Goal: Information Seeking & Learning: Find specific fact

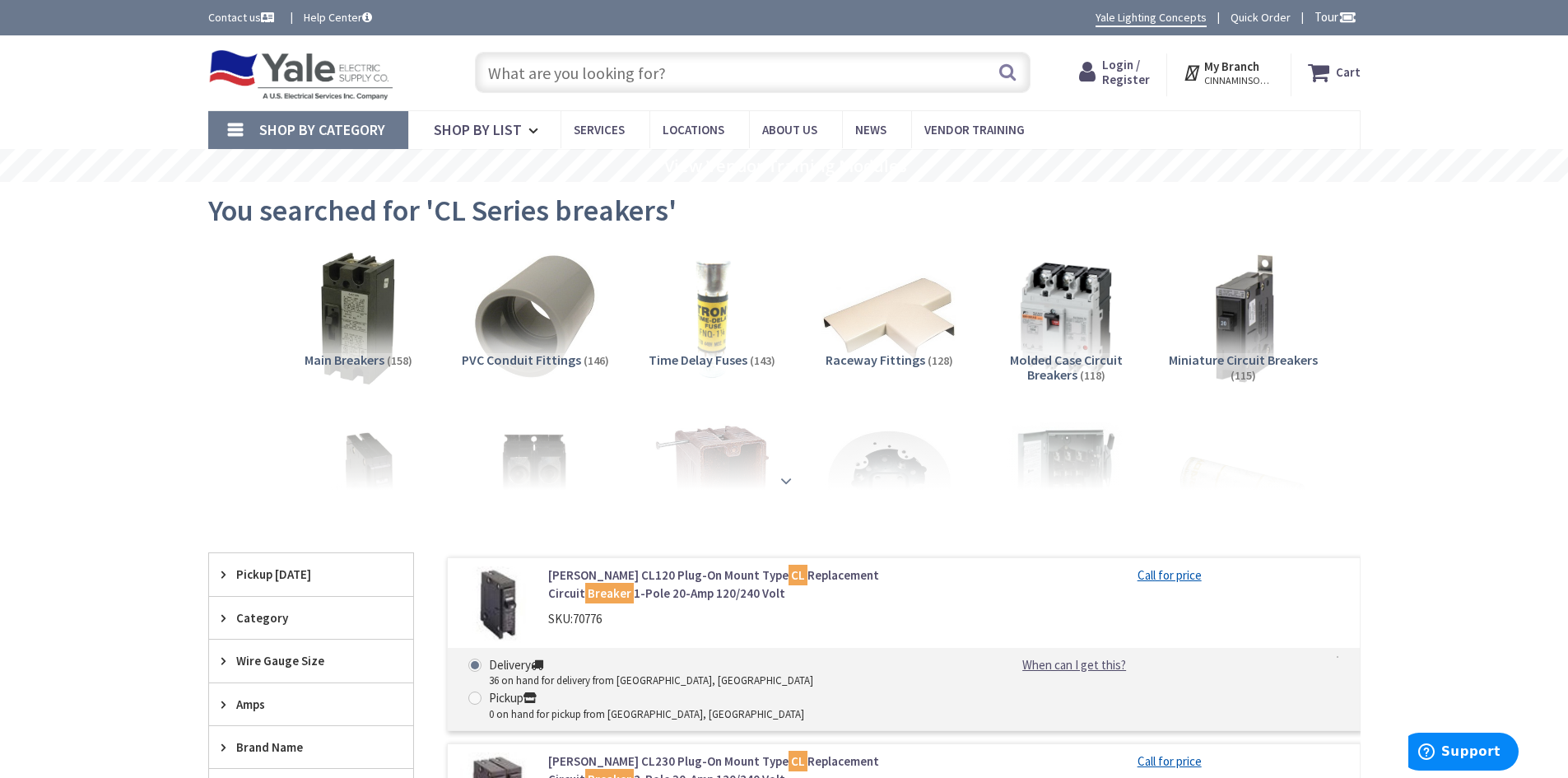
type input "[GEOGRAPHIC_DATA][PERSON_NAME], [GEOGRAPHIC_DATA]"
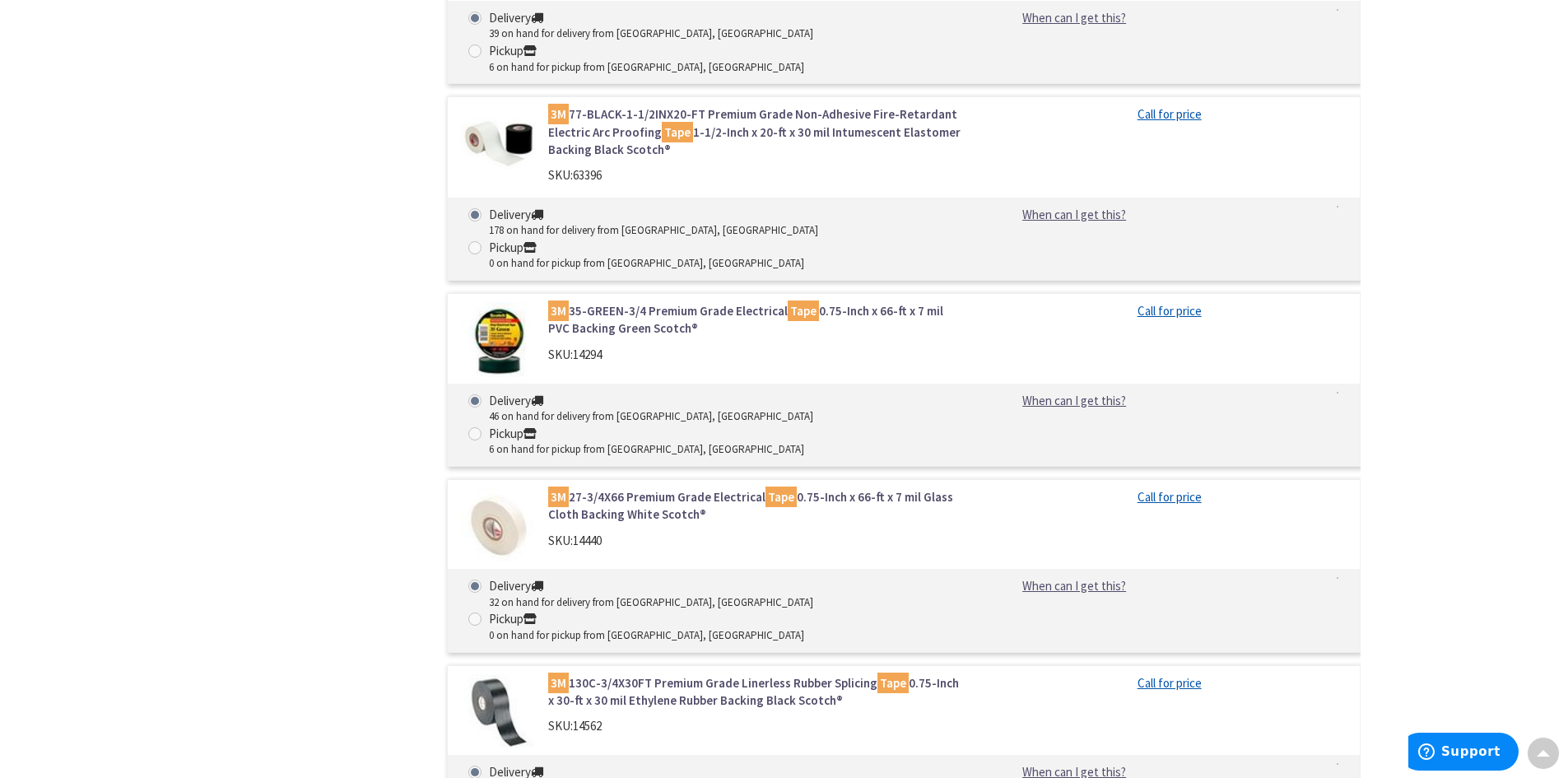
scroll to position [1435, 0]
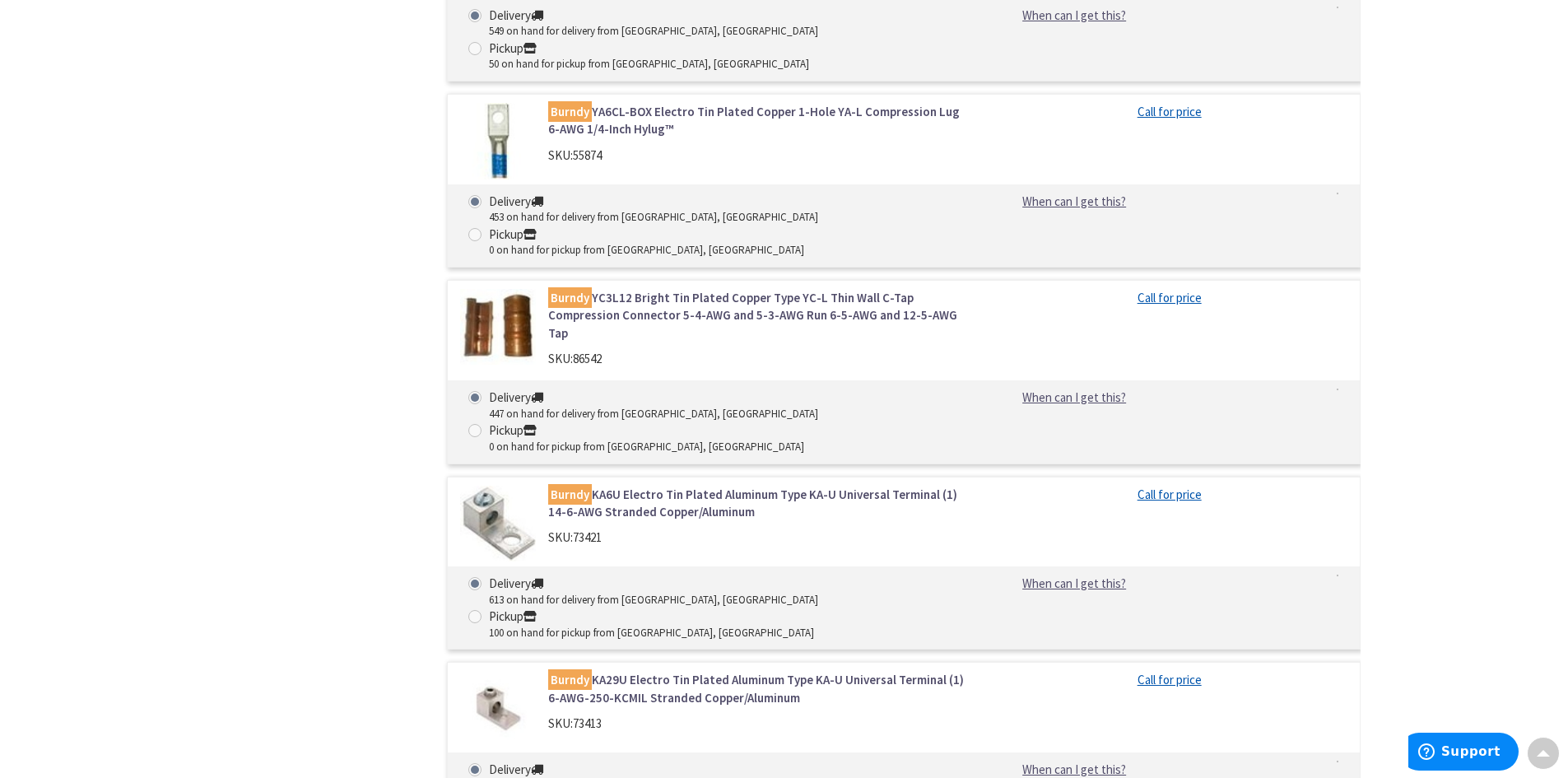
scroll to position [2363, 0]
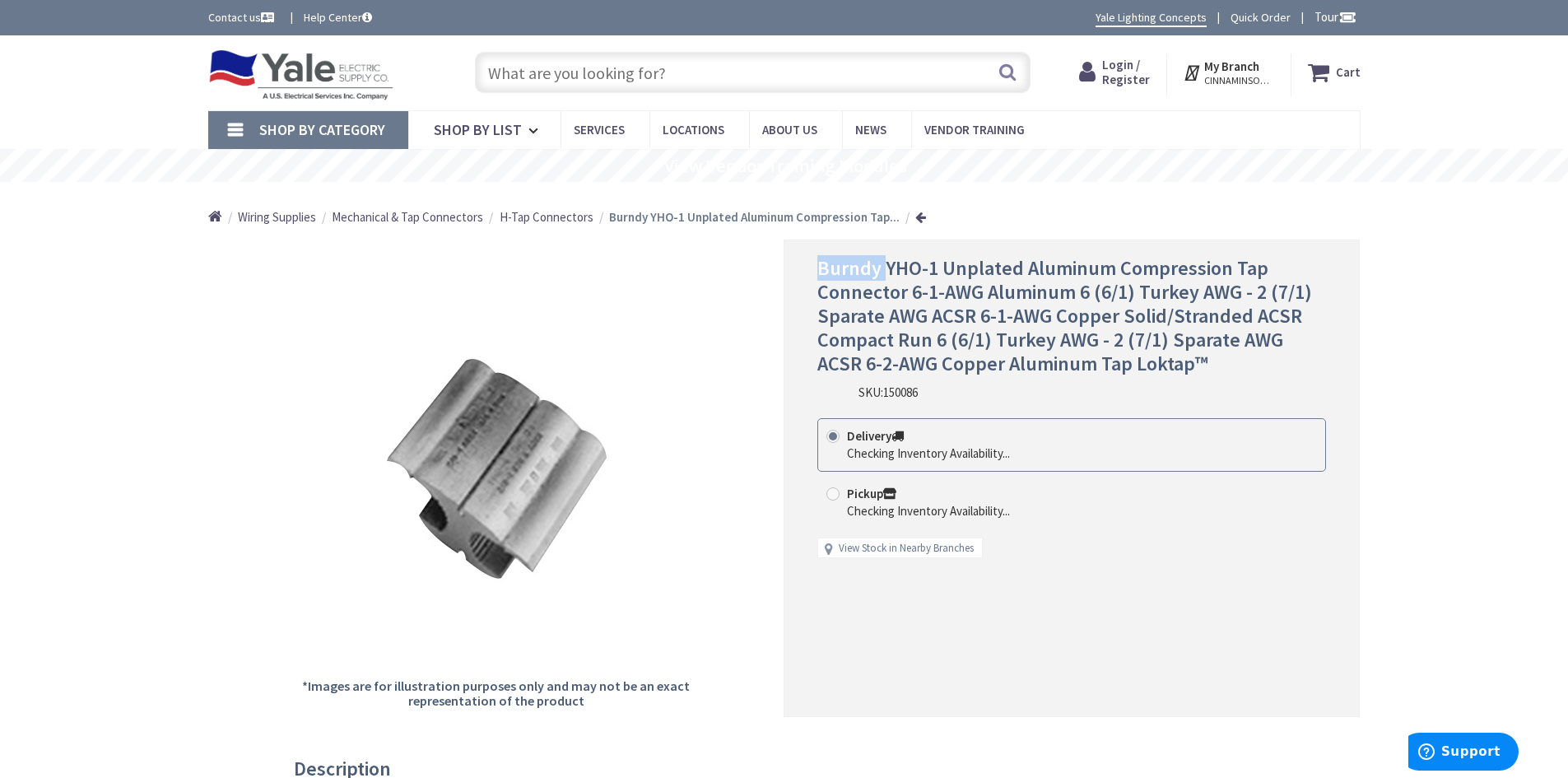
drag, startPoint x: 818, startPoint y: 272, endPoint x: 885, endPoint y: 268, distance: 67.1
click at [885, 268] on span "Burndy YHO-1 Unplated Aluminum Compression Tap Connector 6-1-AWG Aluminum 6 (6/…" at bounding box center [1065, 315] width 495 height 120
copy span "Burndy"
